Goal: Find specific page/section: Find specific page/section

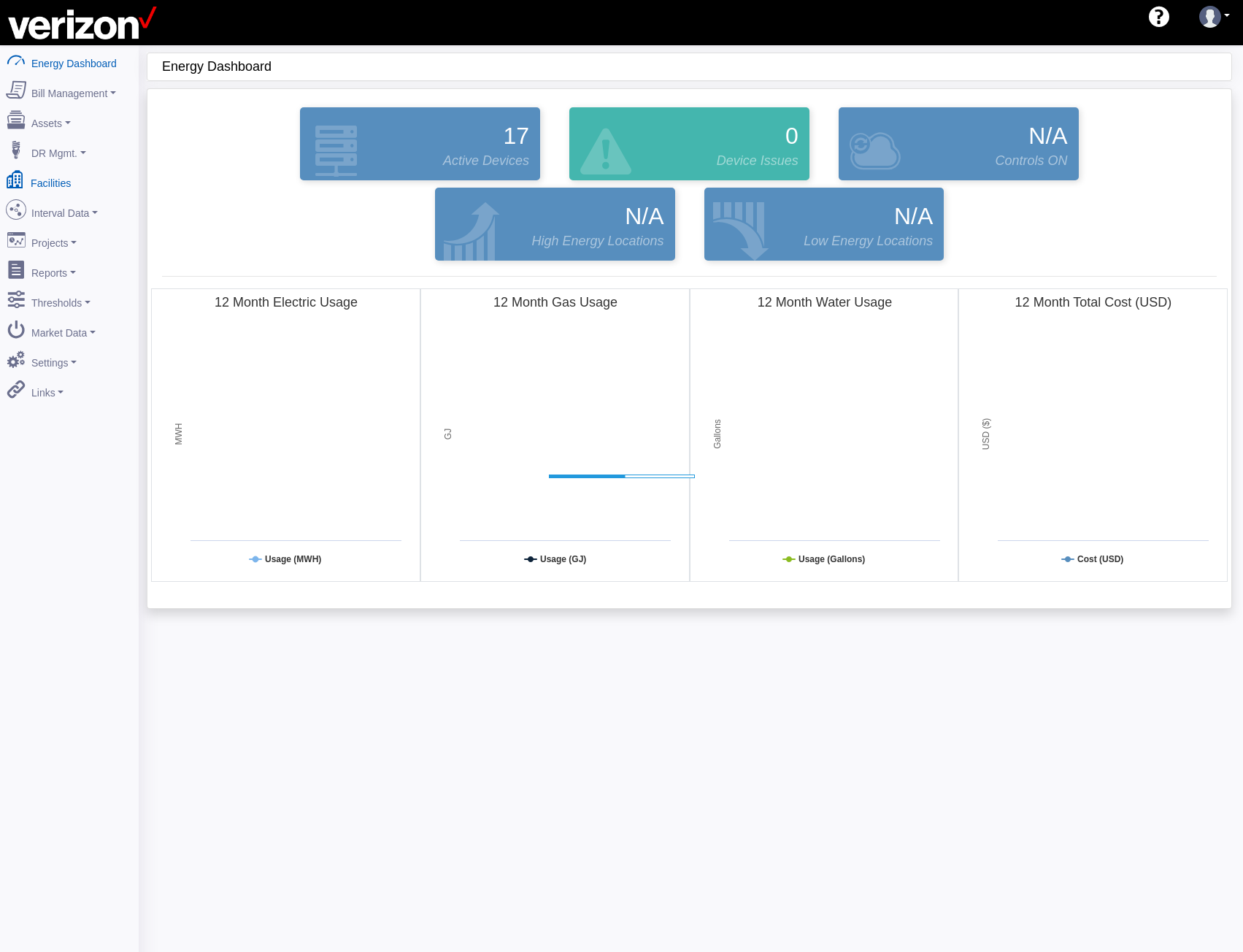
click at [62, 181] on link "Facilities" at bounding box center [69, 180] width 142 height 30
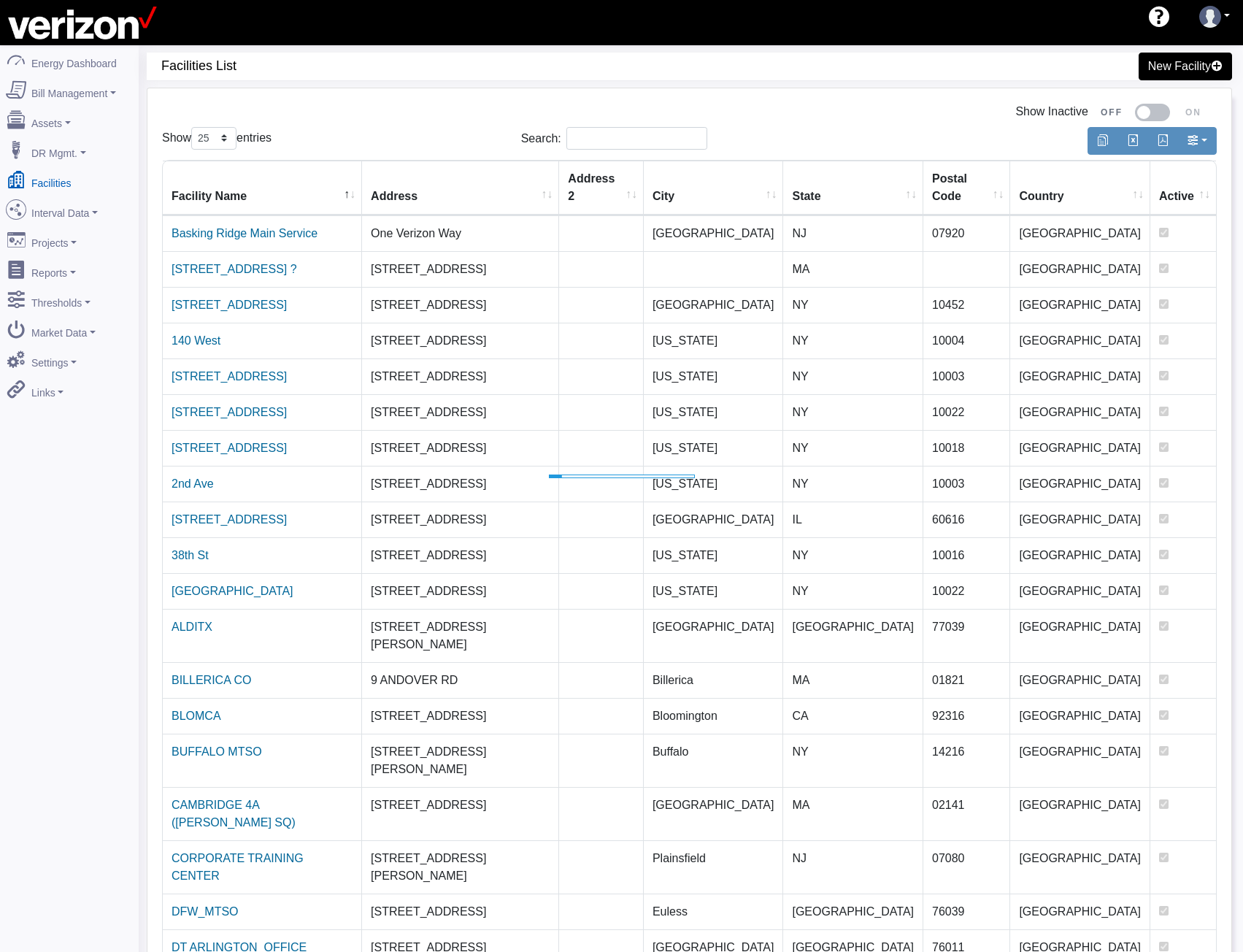
select select "25"
click at [598, 147] on input "Search:" at bounding box center [637, 138] width 141 height 23
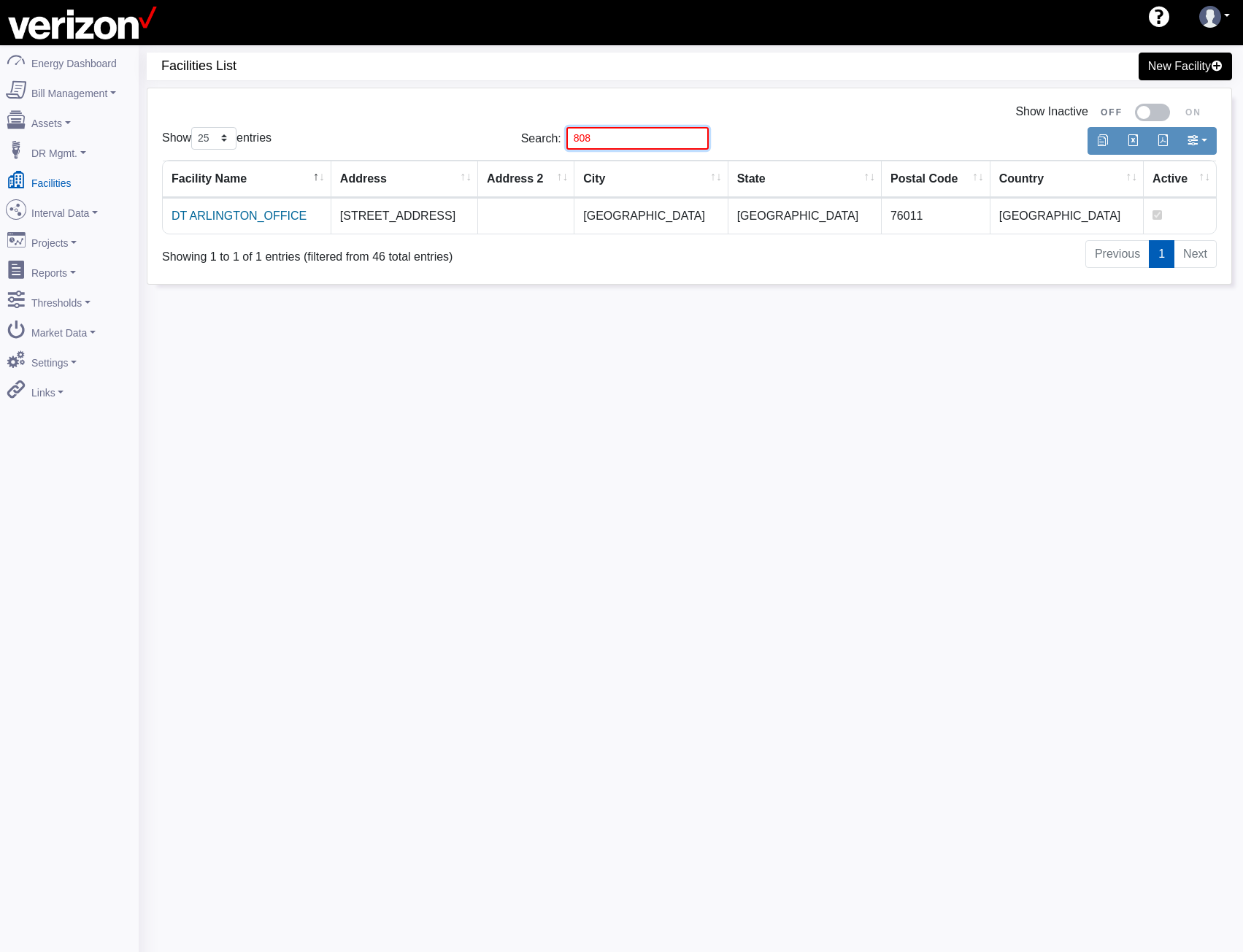
click at [457, 134] on div "Show 10 25 50 100 entries Search: 808" at bounding box center [689, 138] width 1077 height 34
drag, startPoint x: 617, startPoint y: 137, endPoint x: 312, endPoint y: 131, distance: 305.1
click at [327, 131] on div "Show 10 25 50 100 entries Search: 210" at bounding box center [689, 138] width 1077 height 34
type input "210"
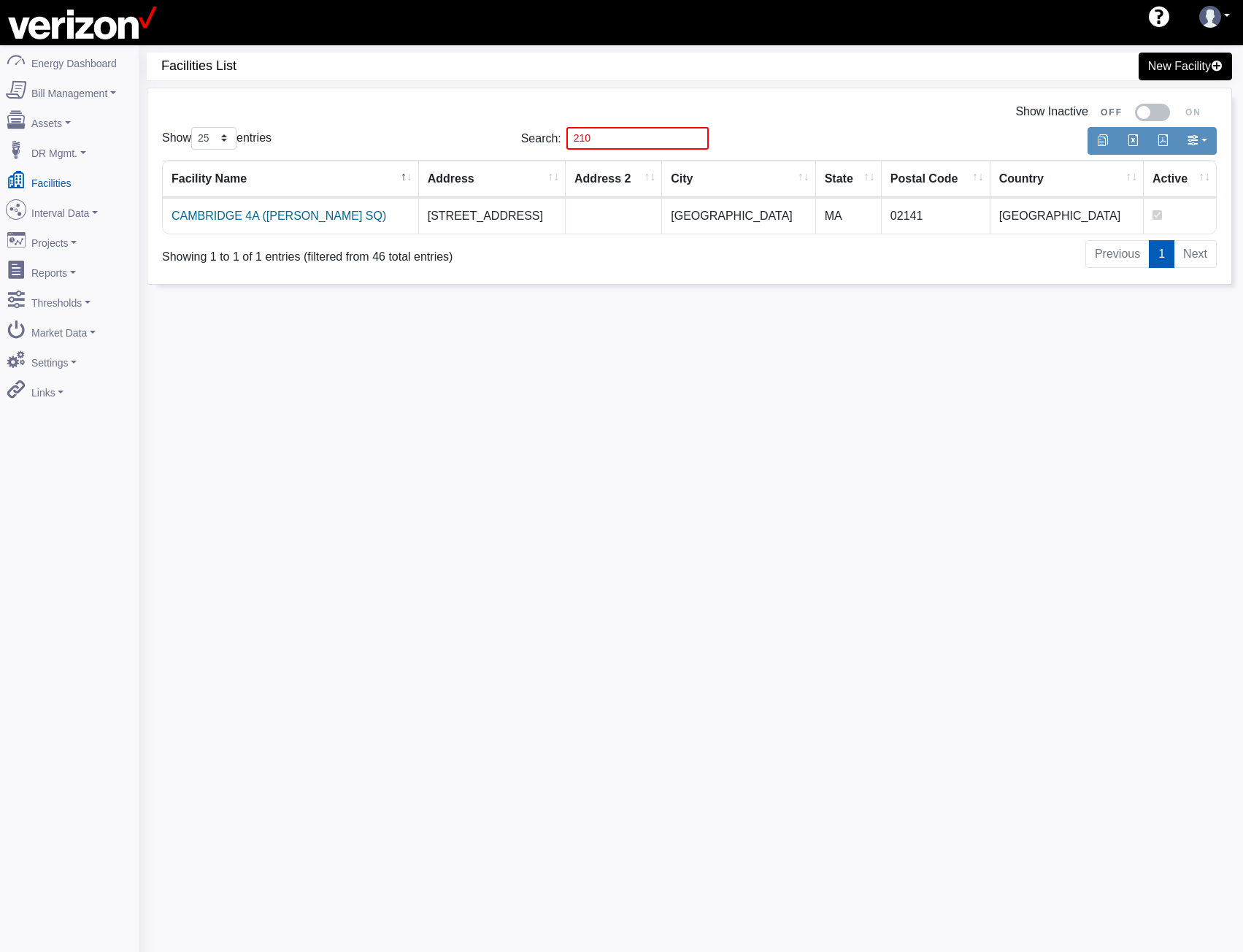
click at [775, 502] on div "Facilities List New Facility Show Inactive Show 10 25 50 100 entries Search: 21…" at bounding box center [691, 522] width 1105 height 952
